Goal: Task Accomplishment & Management: Use online tool/utility

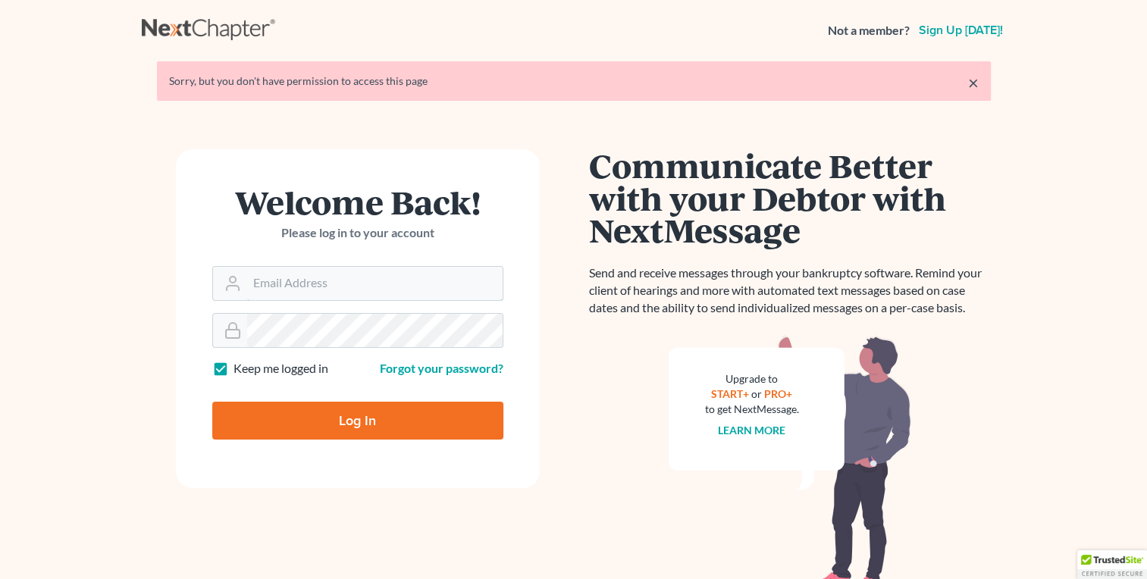
type input "klucid@karinalucidlaw.com"
click at [386, 424] on input "Log In" at bounding box center [357, 421] width 291 height 38
type input "Thinking..."
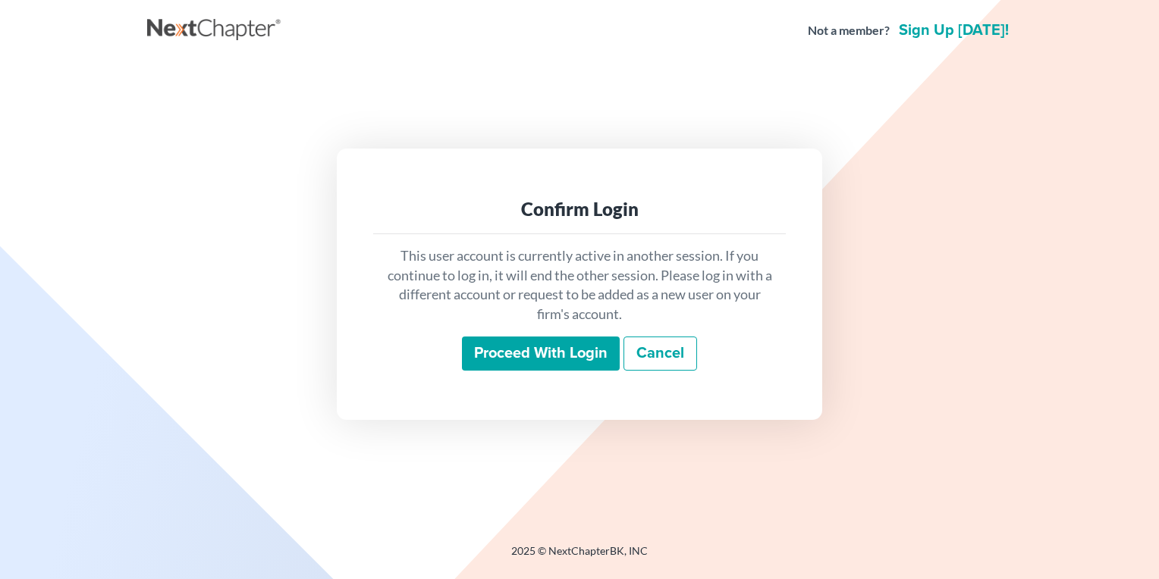
click at [531, 367] on input "Proceed with login" at bounding box center [541, 354] width 158 height 35
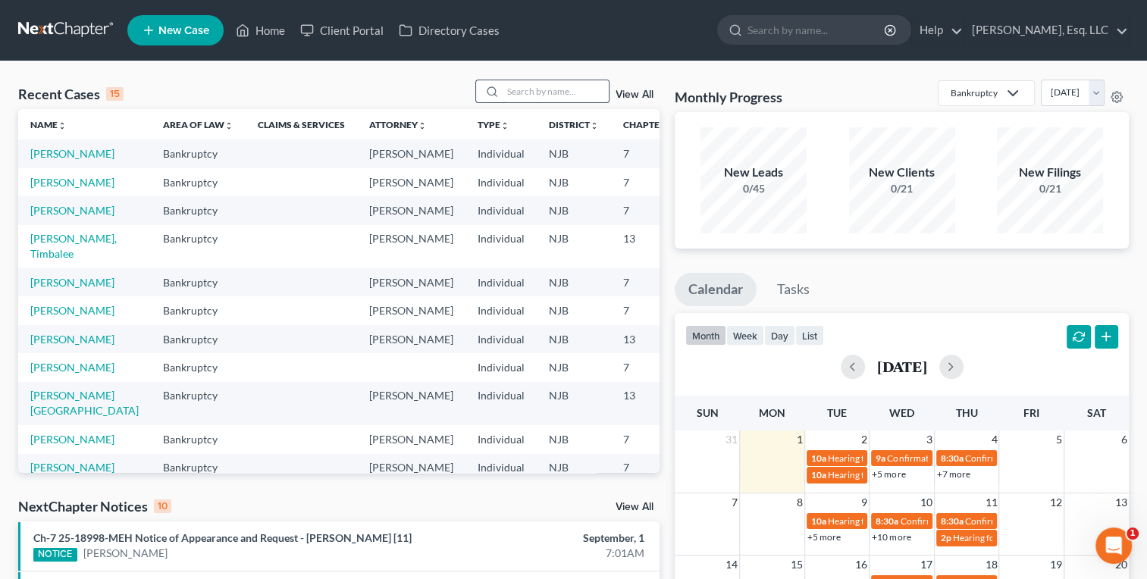
click at [531, 95] on input "search" at bounding box center [556, 91] width 106 height 22
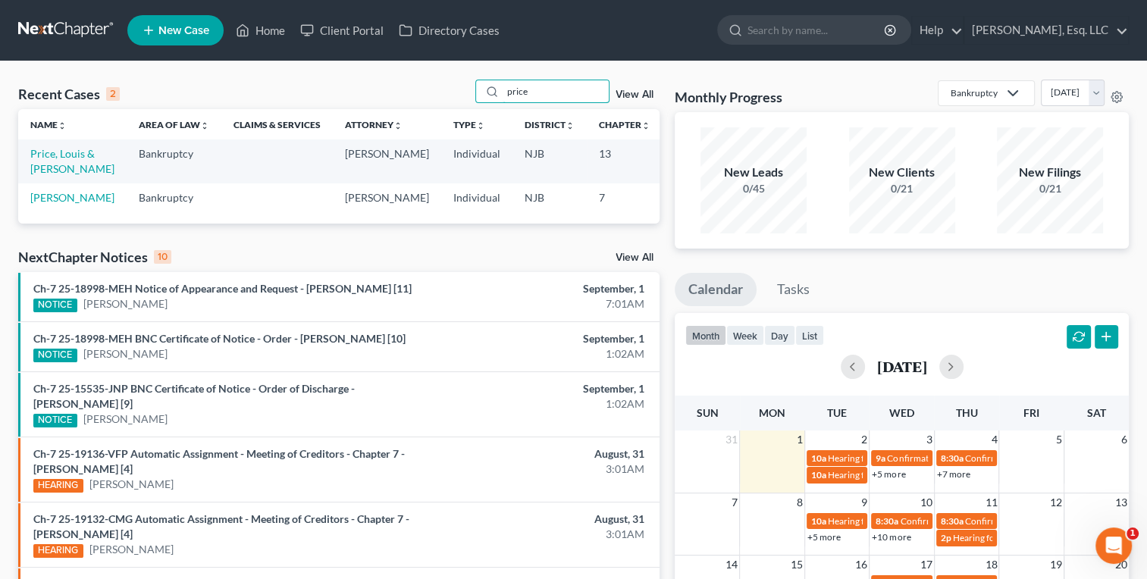
type input "price"
click at [66, 171] on td "Price, Louis & [PERSON_NAME]" at bounding box center [72, 161] width 108 height 43
click at [55, 173] on link "Price, Louis & [PERSON_NAME]" at bounding box center [72, 161] width 84 height 28
select select "6"
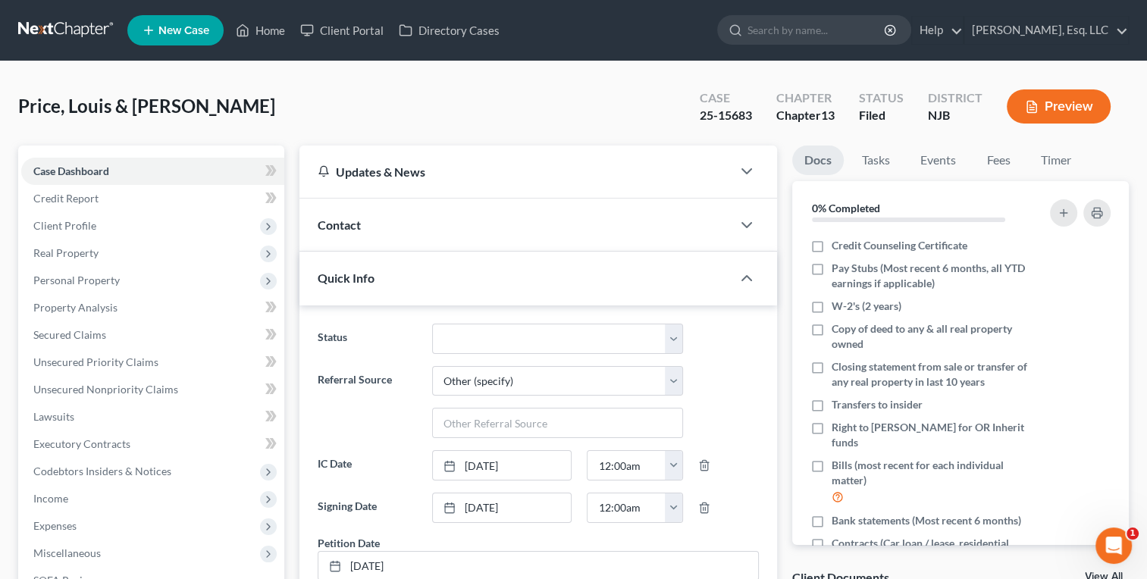
click at [300, 112] on div "[PERSON_NAME] & [PERSON_NAME] Upgraded Case 25-15683 Chapter Chapter 13 Status …" at bounding box center [573, 113] width 1111 height 66
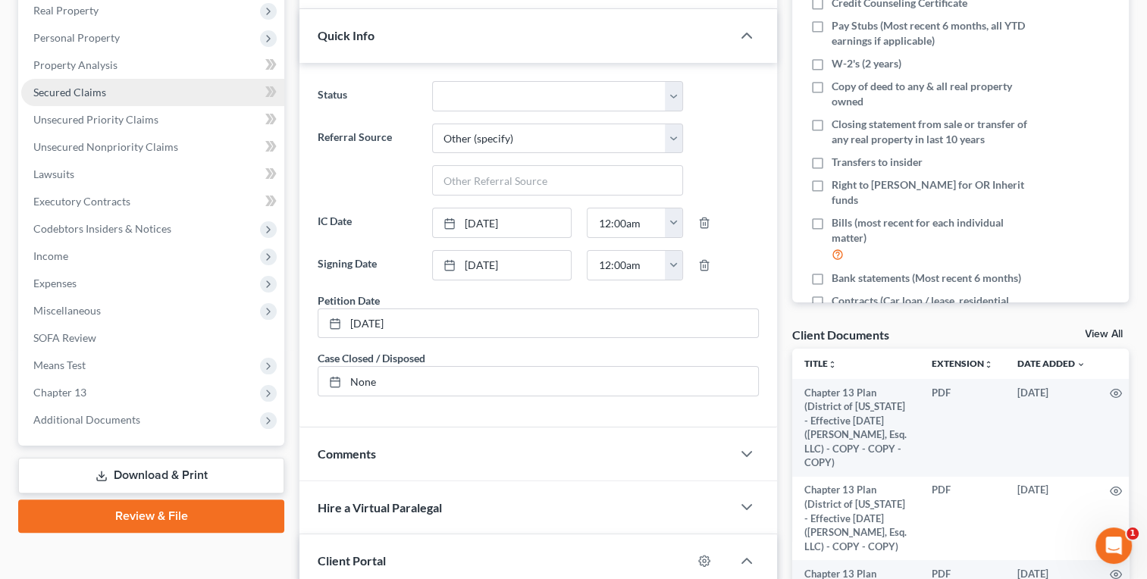
scroll to position [243, 0]
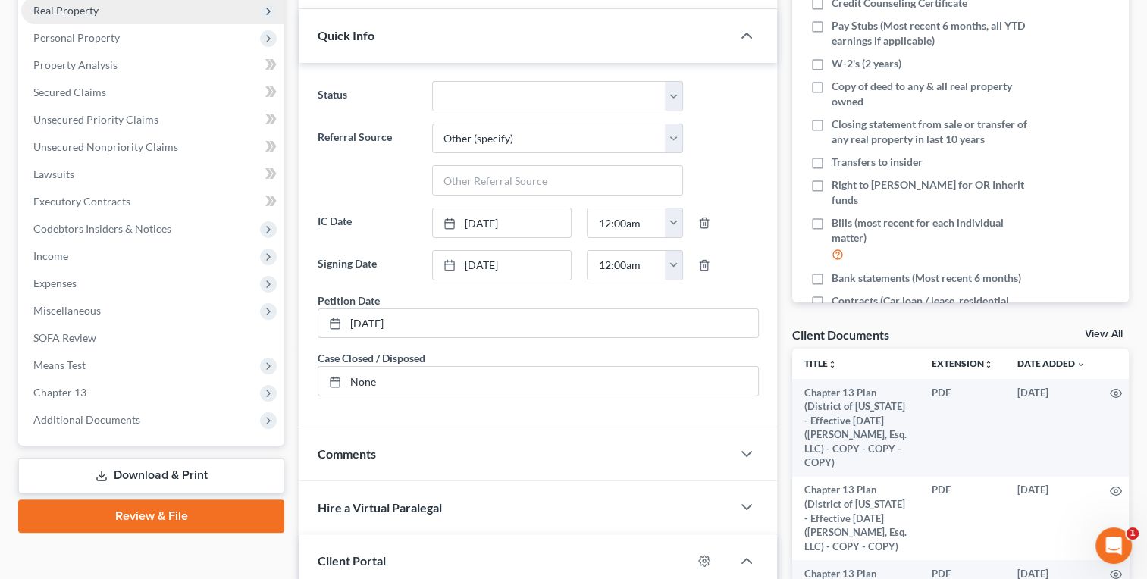
click at [83, 9] on span "Real Property" at bounding box center [65, 10] width 65 height 13
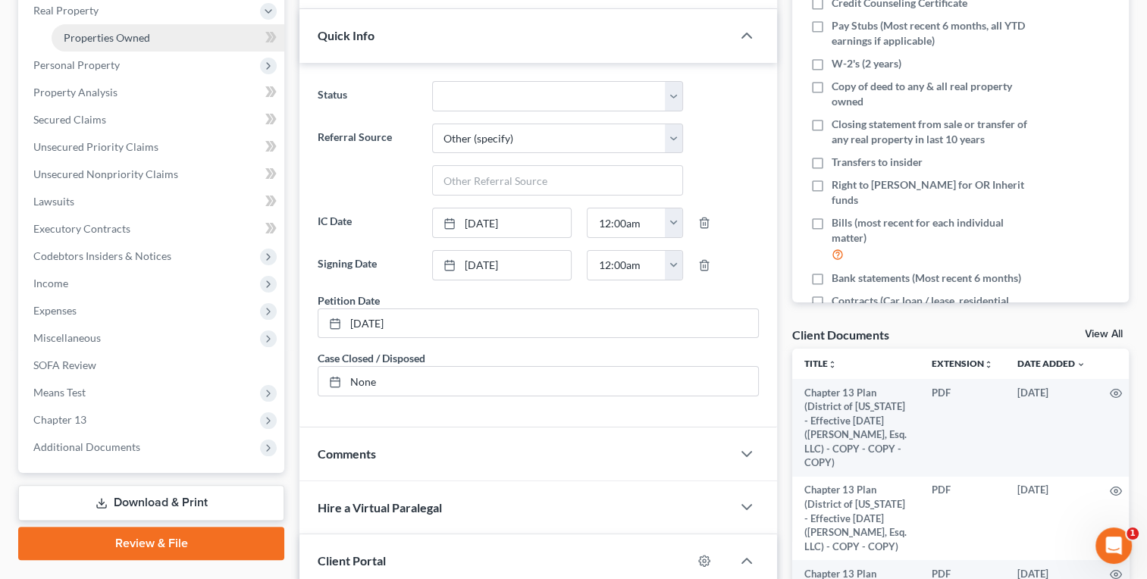
click at [100, 36] on span "Properties Owned" at bounding box center [107, 37] width 86 height 13
